Goal: Transaction & Acquisition: Subscribe to service/newsletter

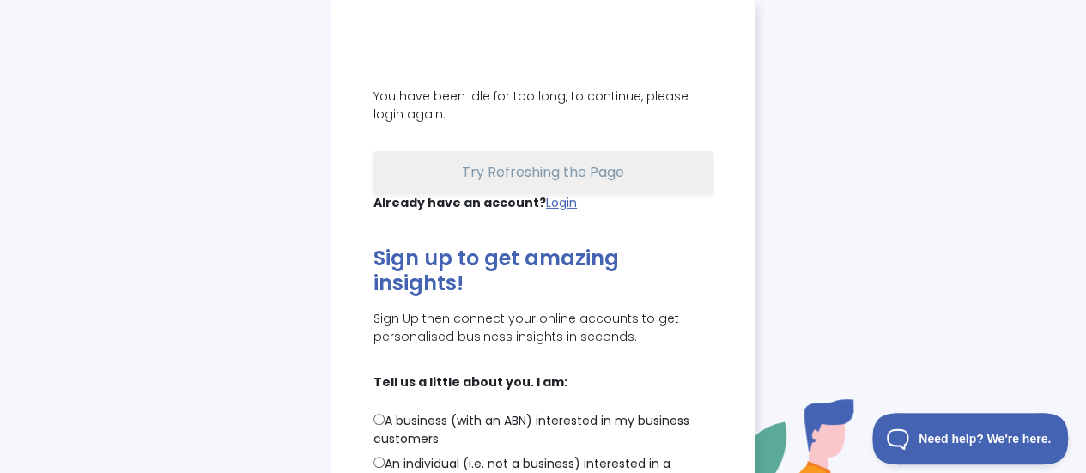
click at [536, 178] on span "Try Refreshing the Page" at bounding box center [543, 172] width 162 height 20
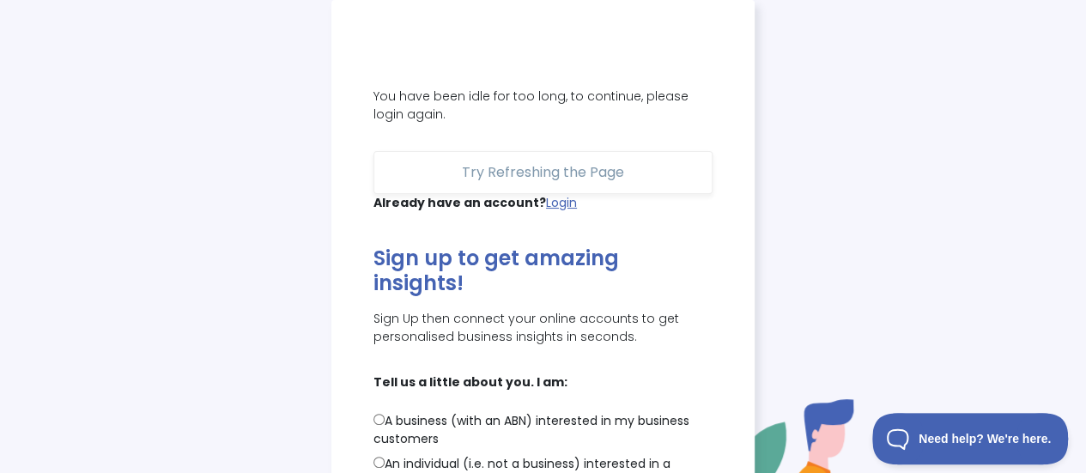
click at [562, 194] on div "Already have an account? Login" at bounding box center [542, 203] width 339 height 18
click at [561, 200] on link "Login" at bounding box center [561, 202] width 31 height 17
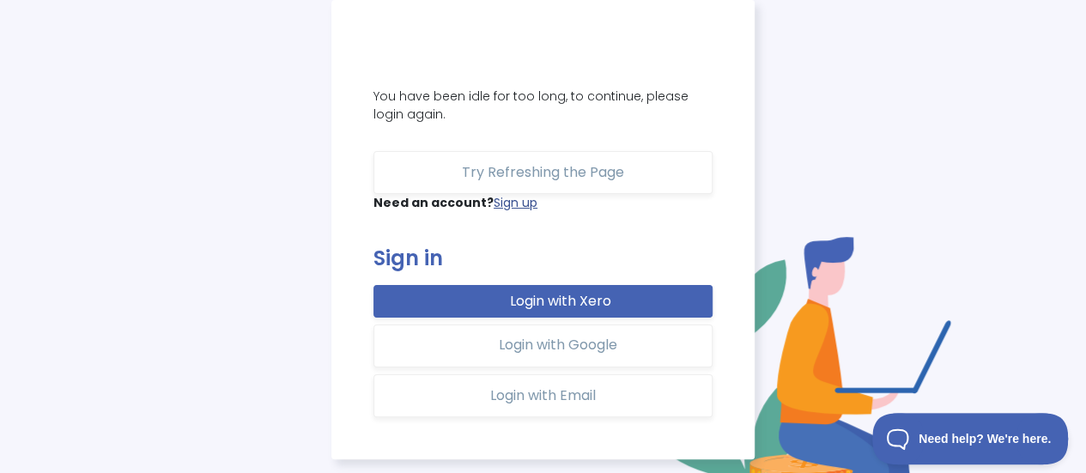
click at [497, 202] on link "Sign up" at bounding box center [516, 202] width 44 height 17
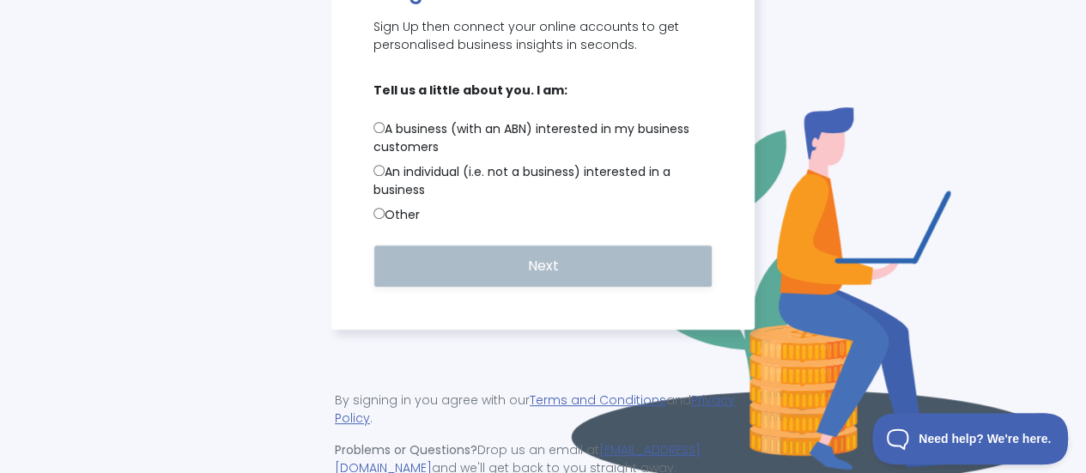
click at [375, 165] on input "An individual (i.e. not a business) interested in a business" at bounding box center [378, 170] width 11 height 11
radio input "true"
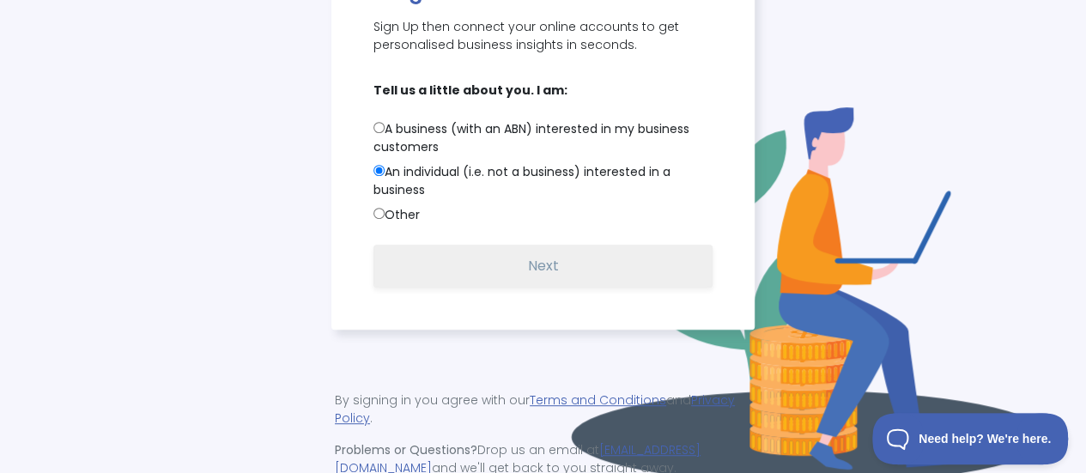
click at [515, 245] on button "Next" at bounding box center [542, 266] width 339 height 43
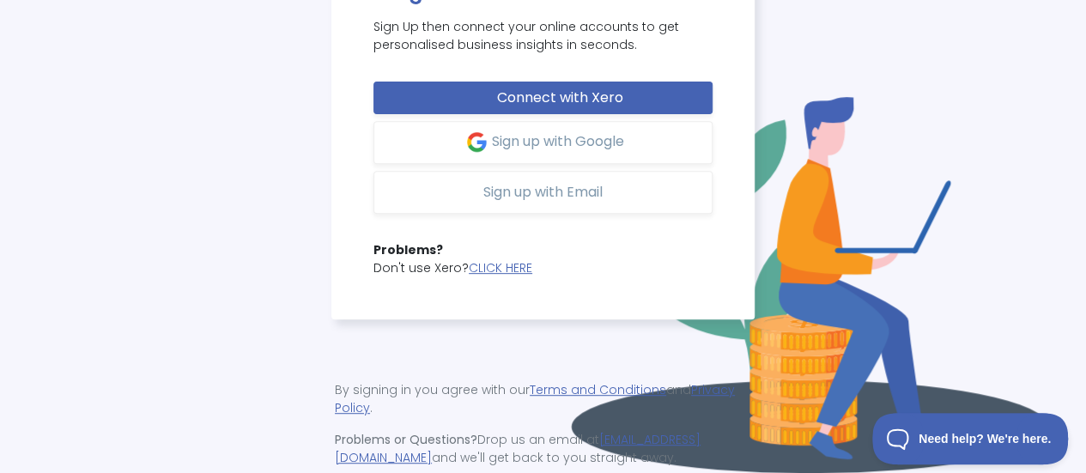
scroll to position [281, 0]
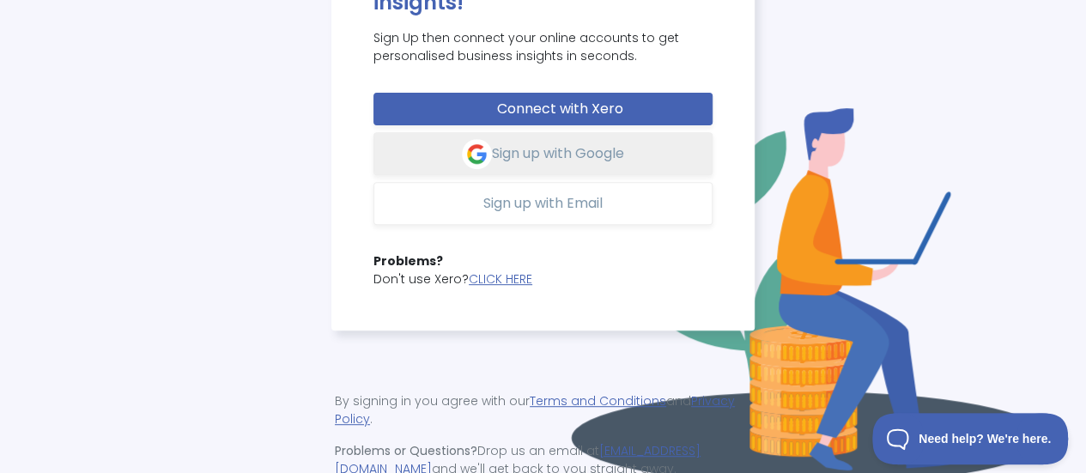
click at [543, 143] on span "Sign up with Google" at bounding box center [558, 153] width 132 height 20
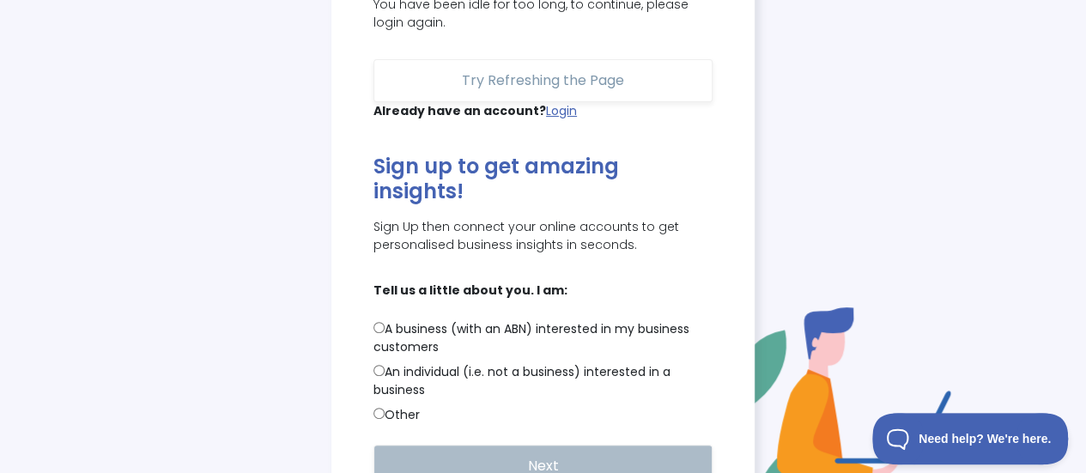
scroll to position [172, 0]
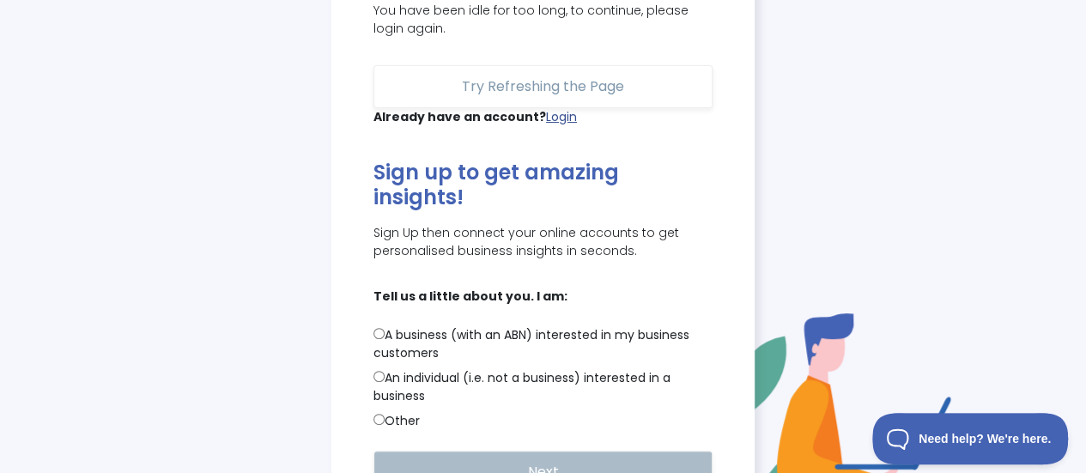
click at [558, 120] on link "Login" at bounding box center [561, 116] width 31 height 17
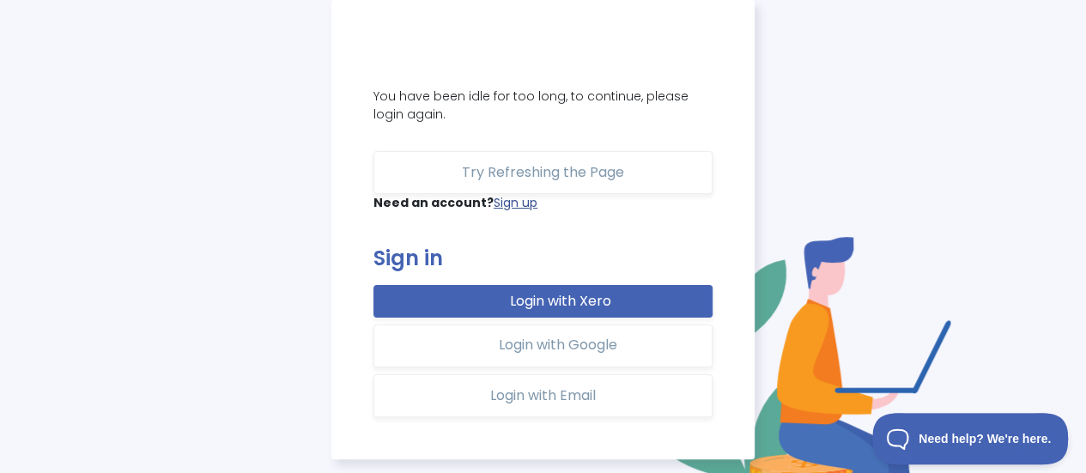
click at [507, 205] on link "Sign up" at bounding box center [516, 202] width 44 height 17
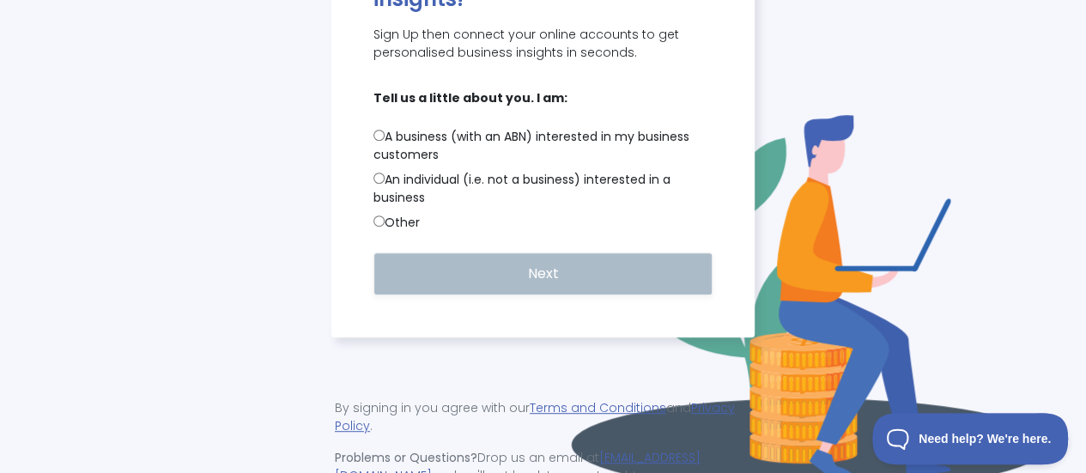
scroll to position [292, 0]
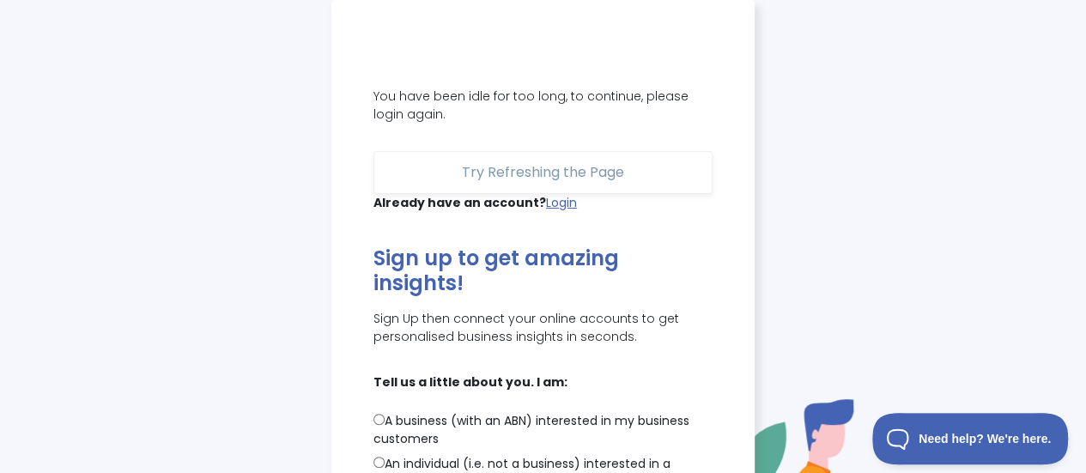
click at [421, 40] on div "You have been idle for too long, to continue, please login again. Try Refreshin…" at bounding box center [542, 311] width 423 height 622
click at [374, 52] on img at bounding box center [437, 52] width 129 height 0
click at [345, 82] on div "You have been idle for too long, to continue, please login again. Try Refreshin…" at bounding box center [542, 311] width 423 height 622
click at [428, 105] on p "You have been idle for too long, to continue, please login again." at bounding box center [542, 106] width 339 height 36
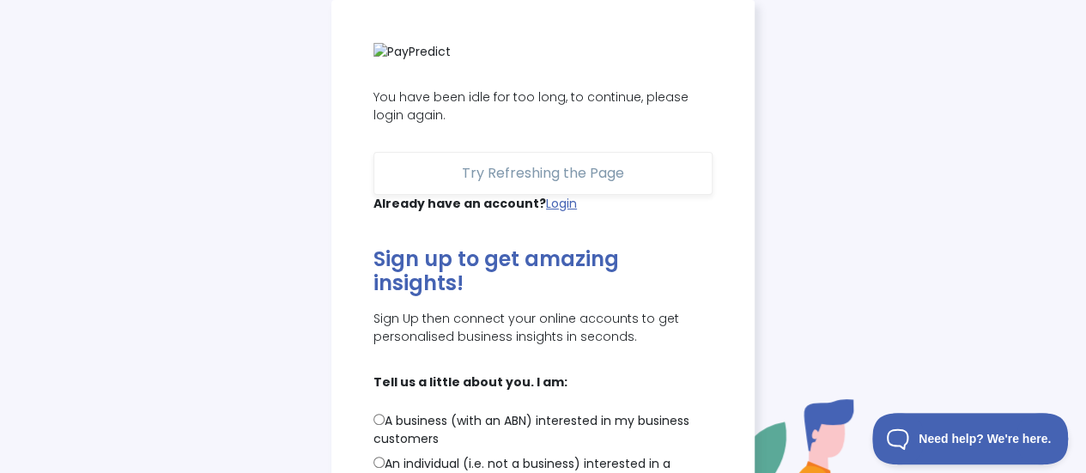
drag, startPoint x: 452, startPoint y: 129, endPoint x: 346, endPoint y: 94, distance: 111.3
click at [346, 94] on div "You have been idle for too long, to continue, please login again. Try Refreshin…" at bounding box center [542, 311] width 423 height 622
copy p "You have been idle for too long, to continue, please login again."
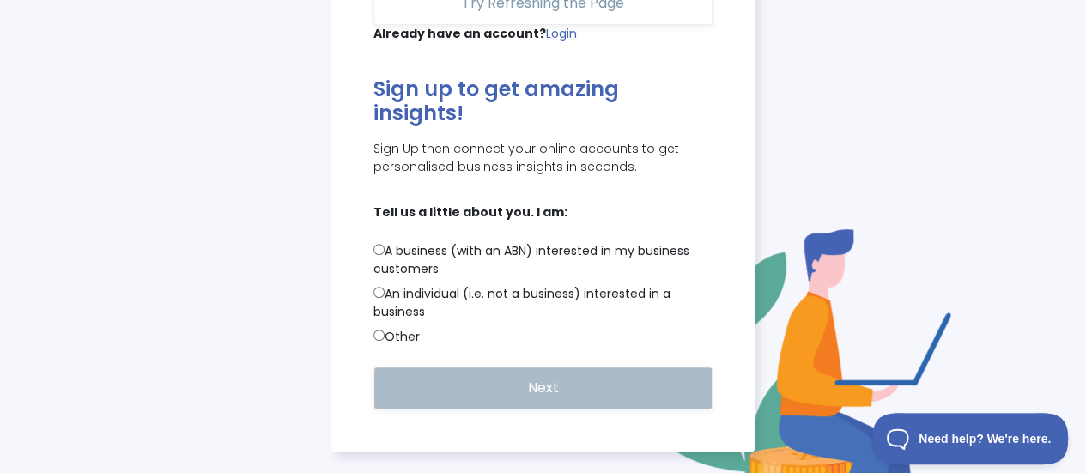
scroll to position [172, 0]
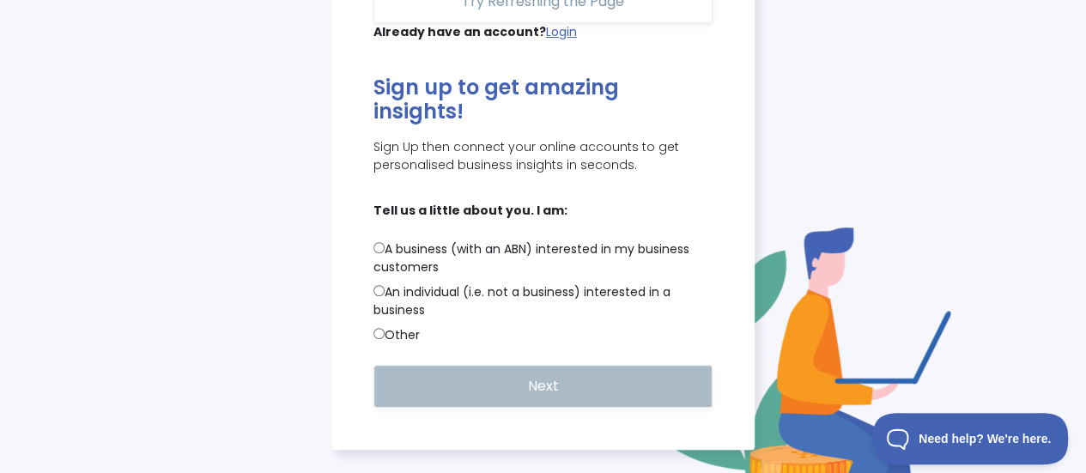
click at [378, 242] on input "A business (with an ABN) interested in my business customers" at bounding box center [378, 247] width 11 height 11
radio input "true"
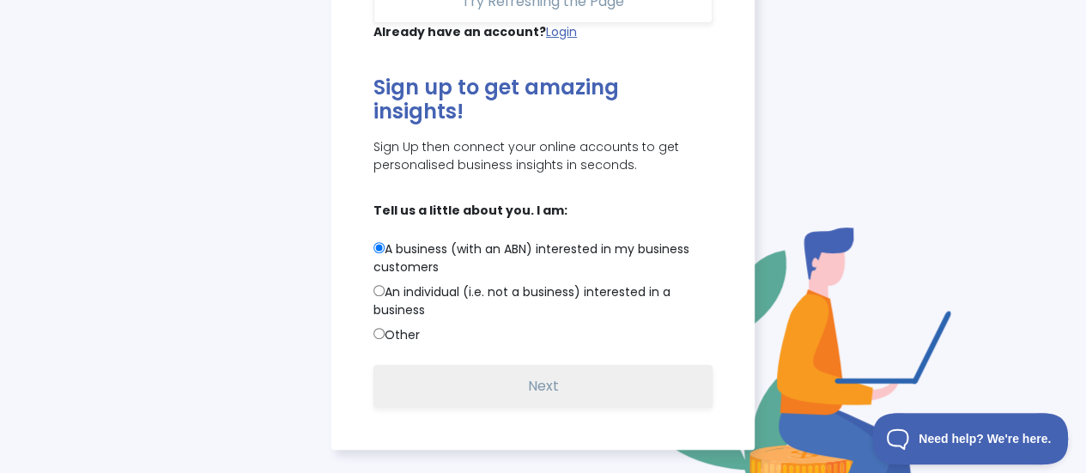
click at [565, 365] on button "Next" at bounding box center [542, 386] width 339 height 43
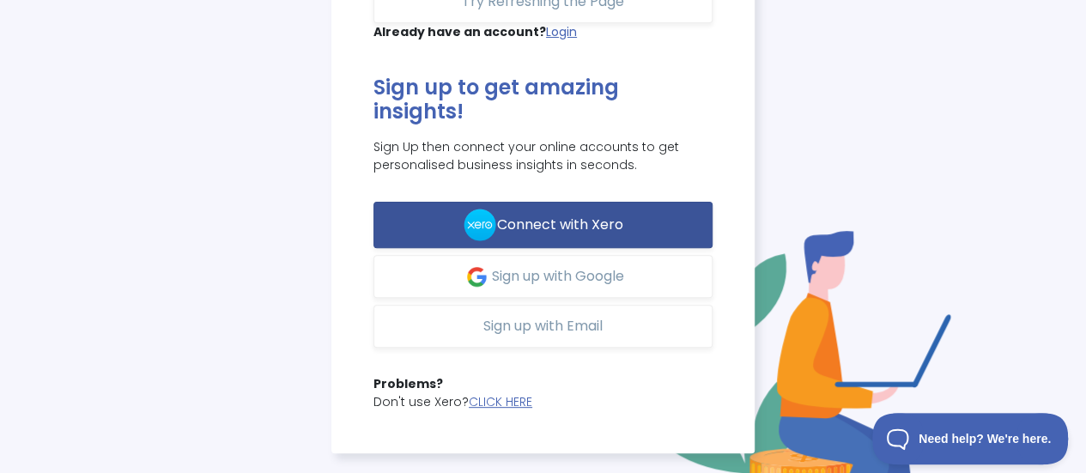
click at [542, 202] on button "Connect with Xero" at bounding box center [542, 225] width 339 height 46
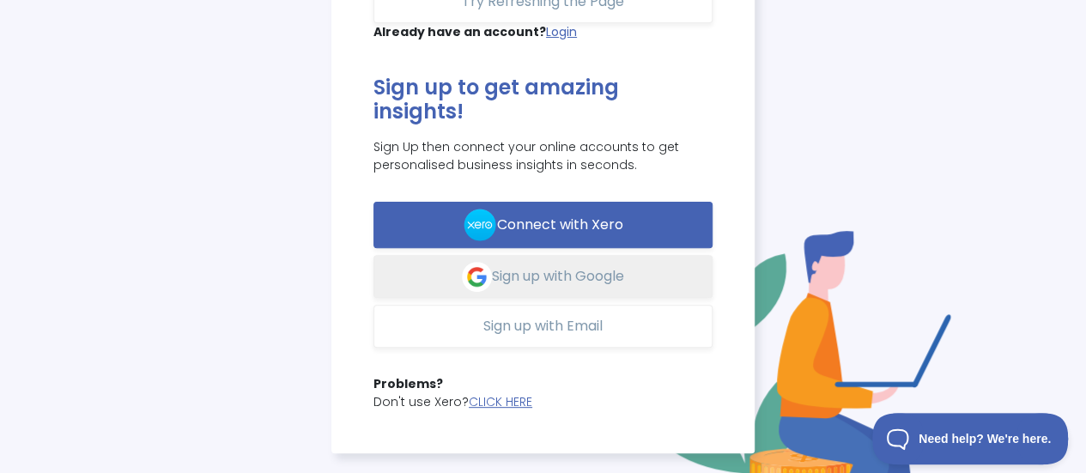
click at [599, 255] on button "Sign up with Google" at bounding box center [542, 276] width 339 height 43
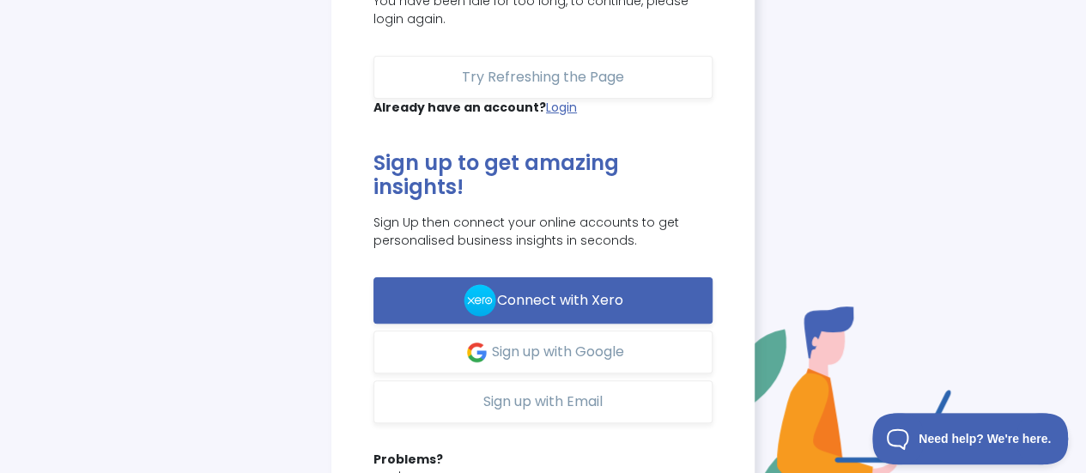
scroll to position [0, 0]
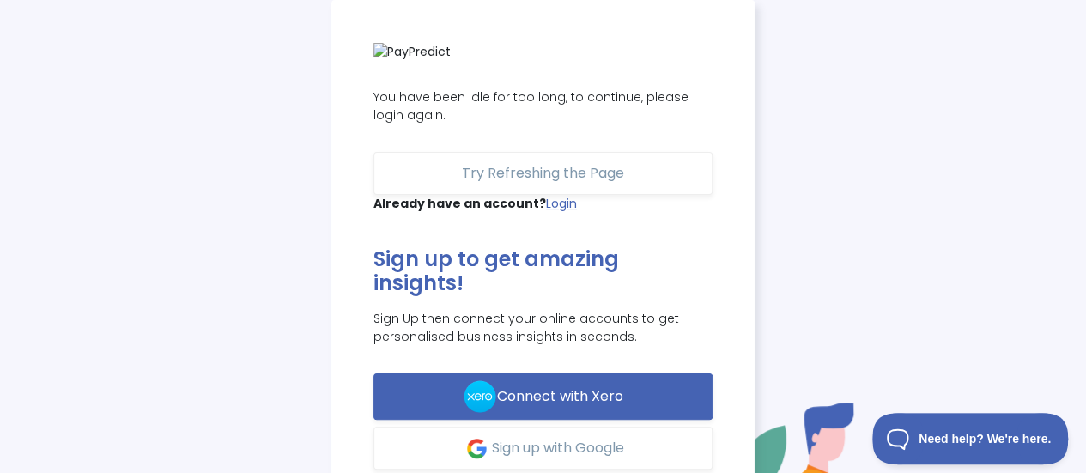
click at [227, 236] on div "You have been idle for too long, to continue, please login again. Try Refreshin…" at bounding box center [542, 396] width 1065 height 793
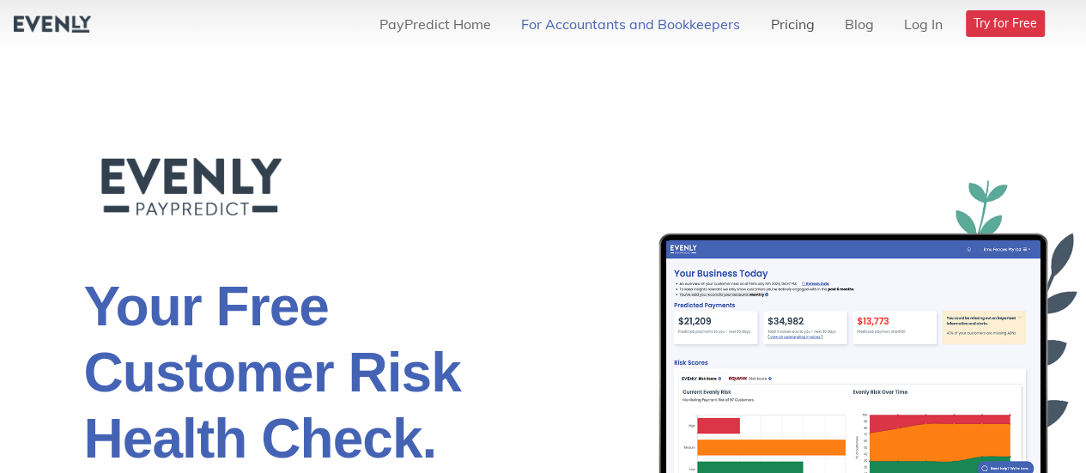
click at [790, 25] on link "Pricing" at bounding box center [800, 24] width 74 height 34
